Goal: Task Accomplishment & Management: Use online tool/utility

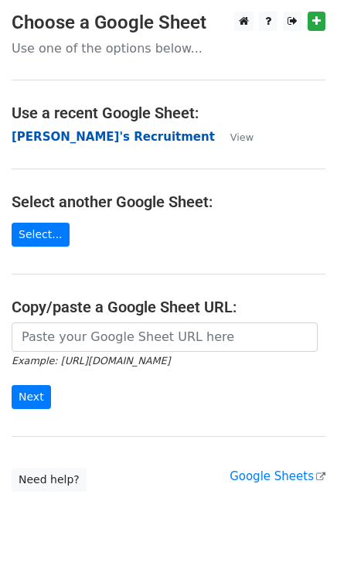
click at [76, 138] on strong "Nanda's Recruitment" at bounding box center [113, 137] width 203 height 14
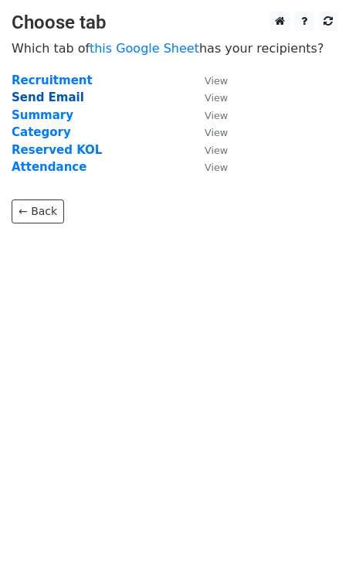
click at [39, 97] on strong "Send Email" at bounding box center [48, 97] width 73 height 14
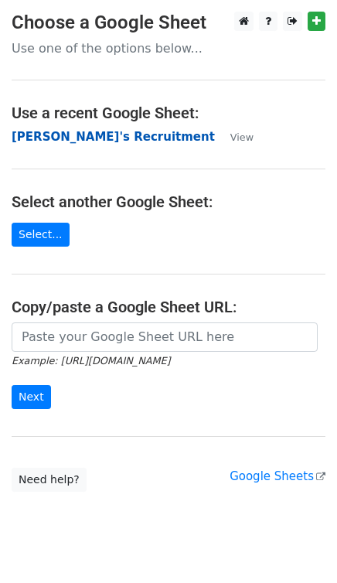
click at [55, 140] on strong "[PERSON_NAME]'s Recruitment" at bounding box center [113, 137] width 203 height 14
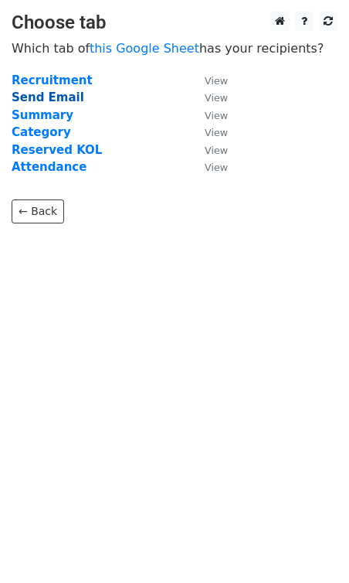
click at [65, 95] on strong "Send Email" at bounding box center [48, 97] width 73 height 14
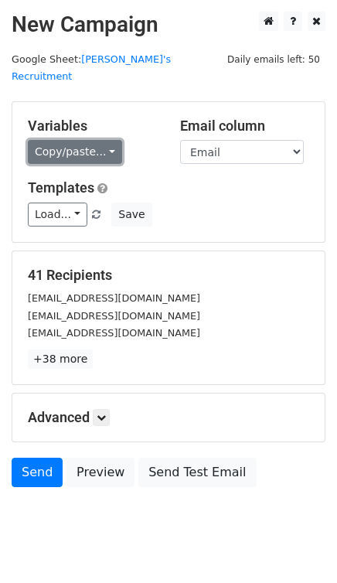
click at [91, 140] on link "Copy/paste..." at bounding box center [75, 152] width 94 height 24
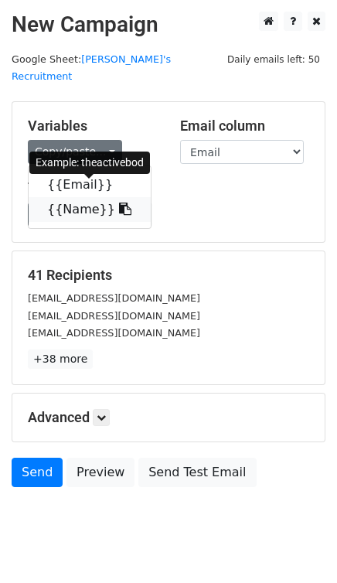
click at [89, 197] on link "{{Name}}" at bounding box center [90, 209] width 122 height 25
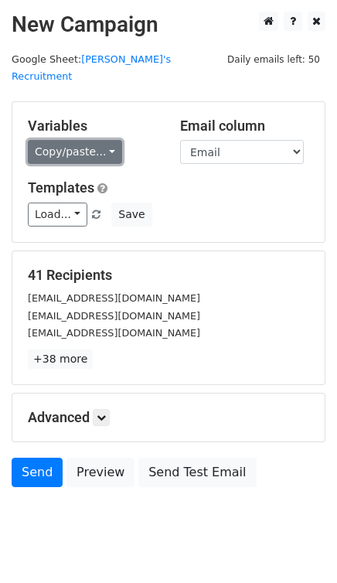
click at [71, 141] on link "Copy/paste..." at bounding box center [75, 152] width 94 height 24
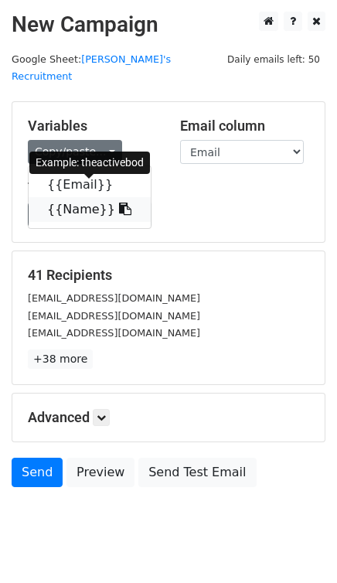
click at [111, 197] on link "{{Name}}" at bounding box center [90, 209] width 122 height 25
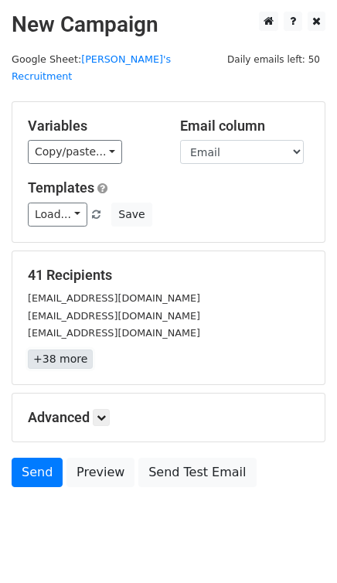
click at [63, 349] on link "+38 more" at bounding box center [60, 358] width 65 height 19
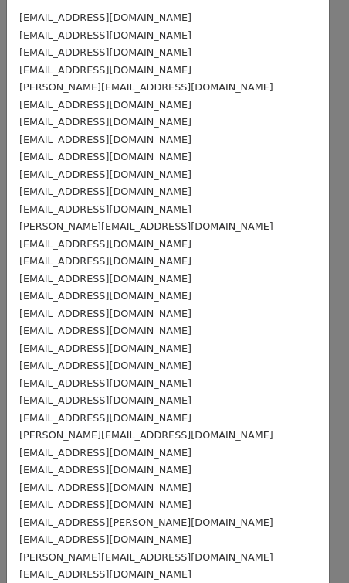
scroll to position [257, 0]
